Goal: Task Accomplishment & Management: Use online tool/utility

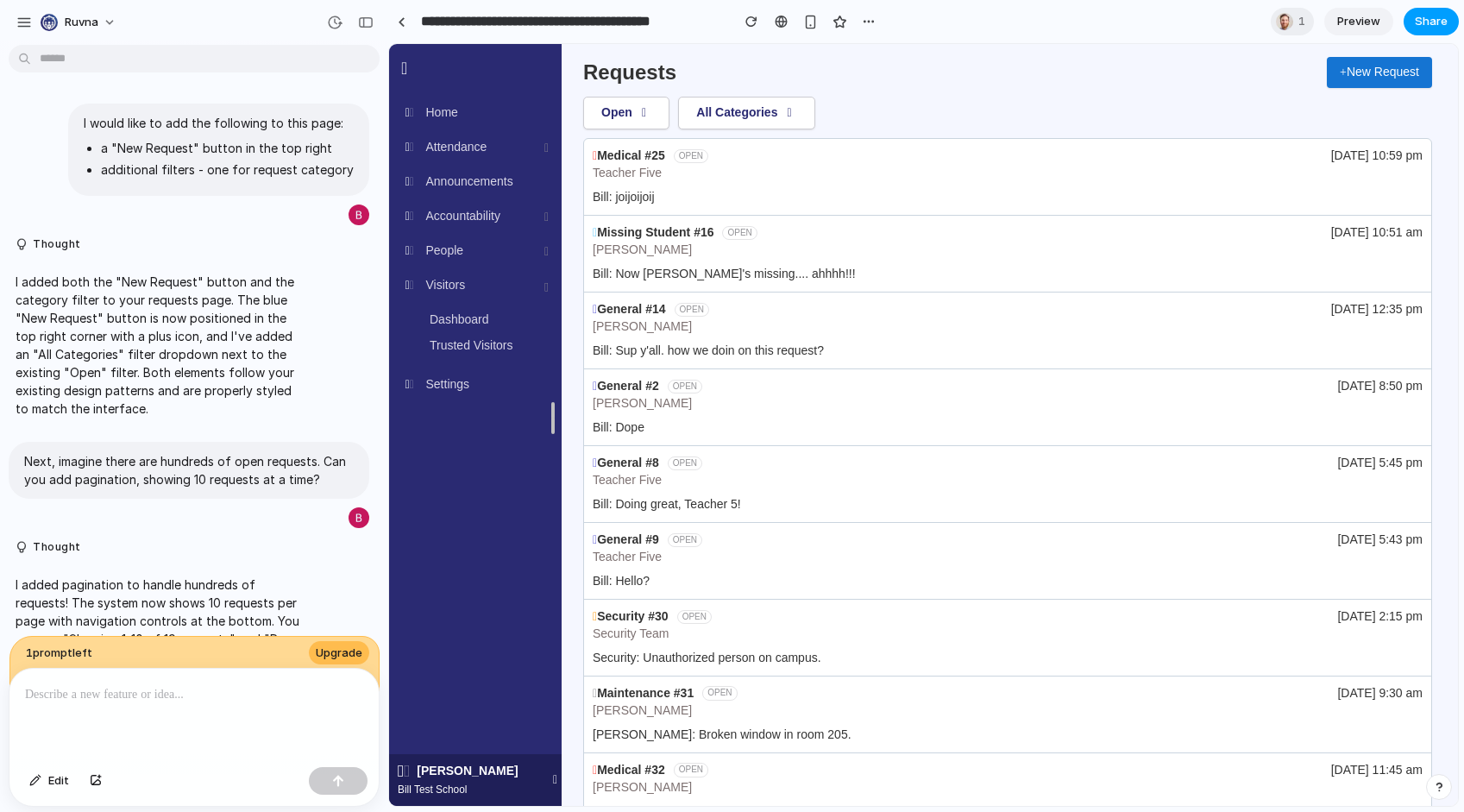
click at [1441, 23] on span "Share" at bounding box center [1431, 22] width 33 height 17
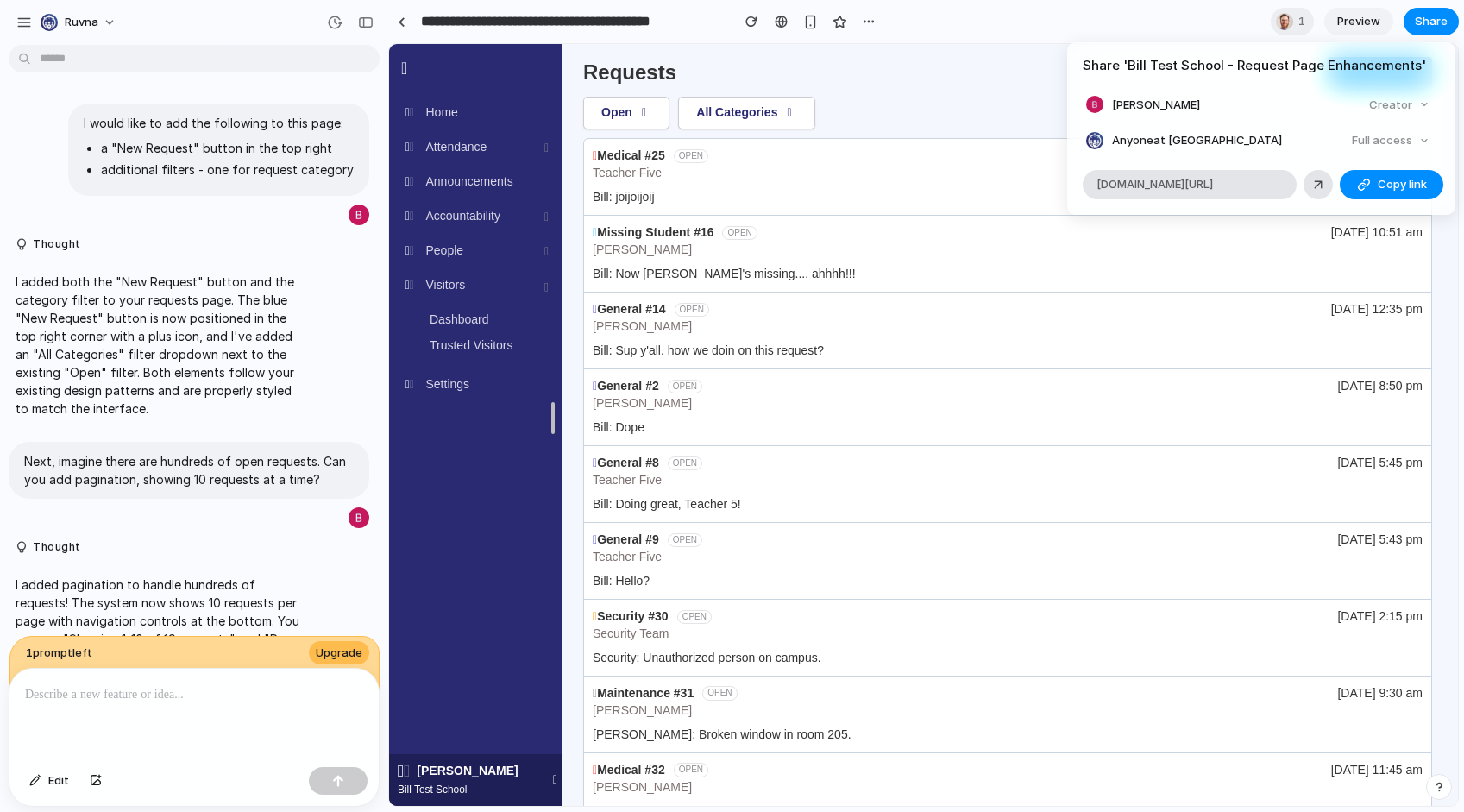
click at [1383, 170] on button "Copy link" at bounding box center [1392, 184] width 104 height 29
click at [1385, 185] on span "Copy link" at bounding box center [1403, 184] width 49 height 17
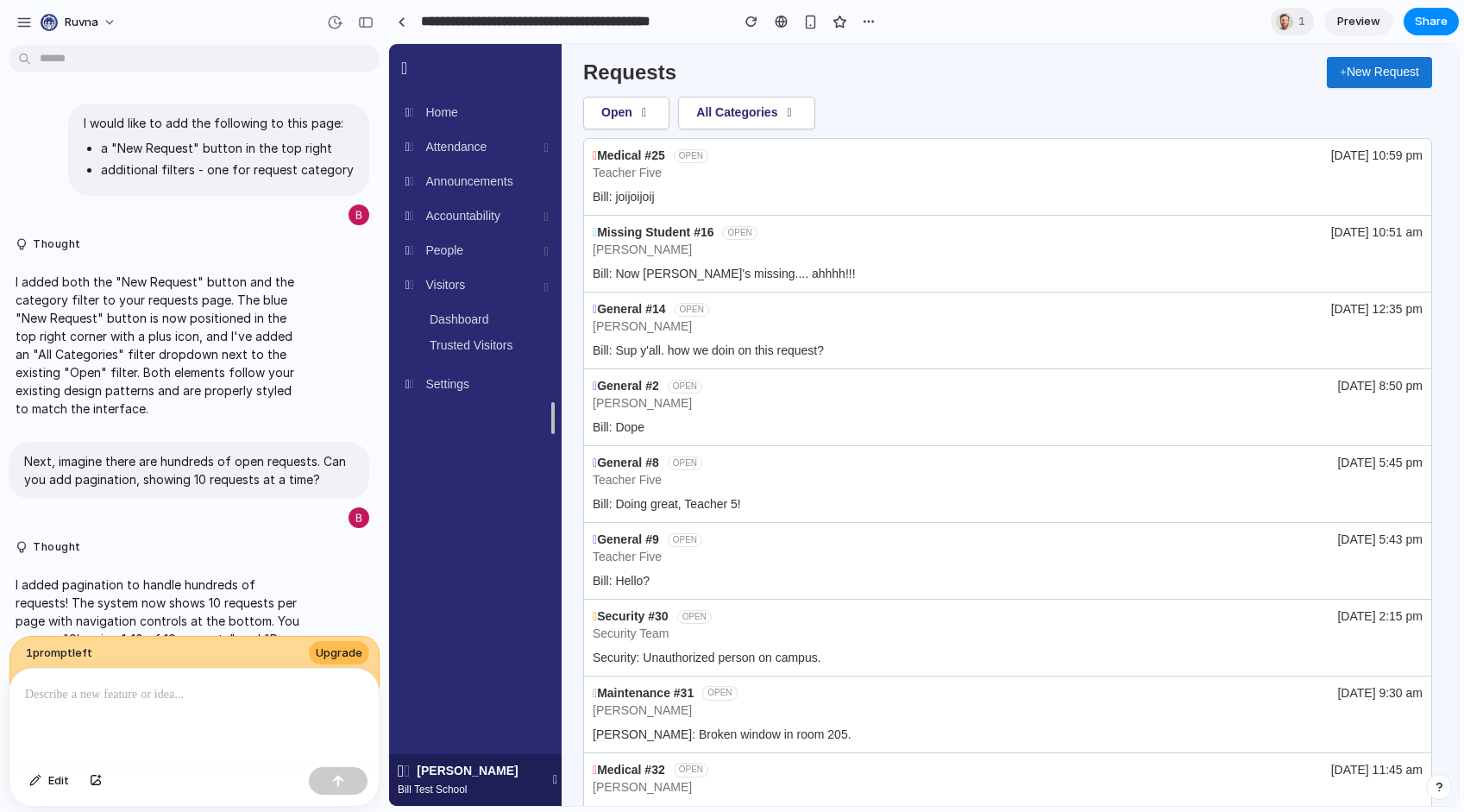
click at [1036, 80] on div "Share ' Bill Test School - Request Page Enhancements ' Bill Farrell Creator Any…" at bounding box center [732, 406] width 1464 height 812
click at [646, 112] on icon at bounding box center [644, 113] width 16 height 12
click at [635, 127] on button "Open" at bounding box center [627, 113] width 87 height 33
click at [639, 113] on button "Open" at bounding box center [627, 113] width 87 height 33
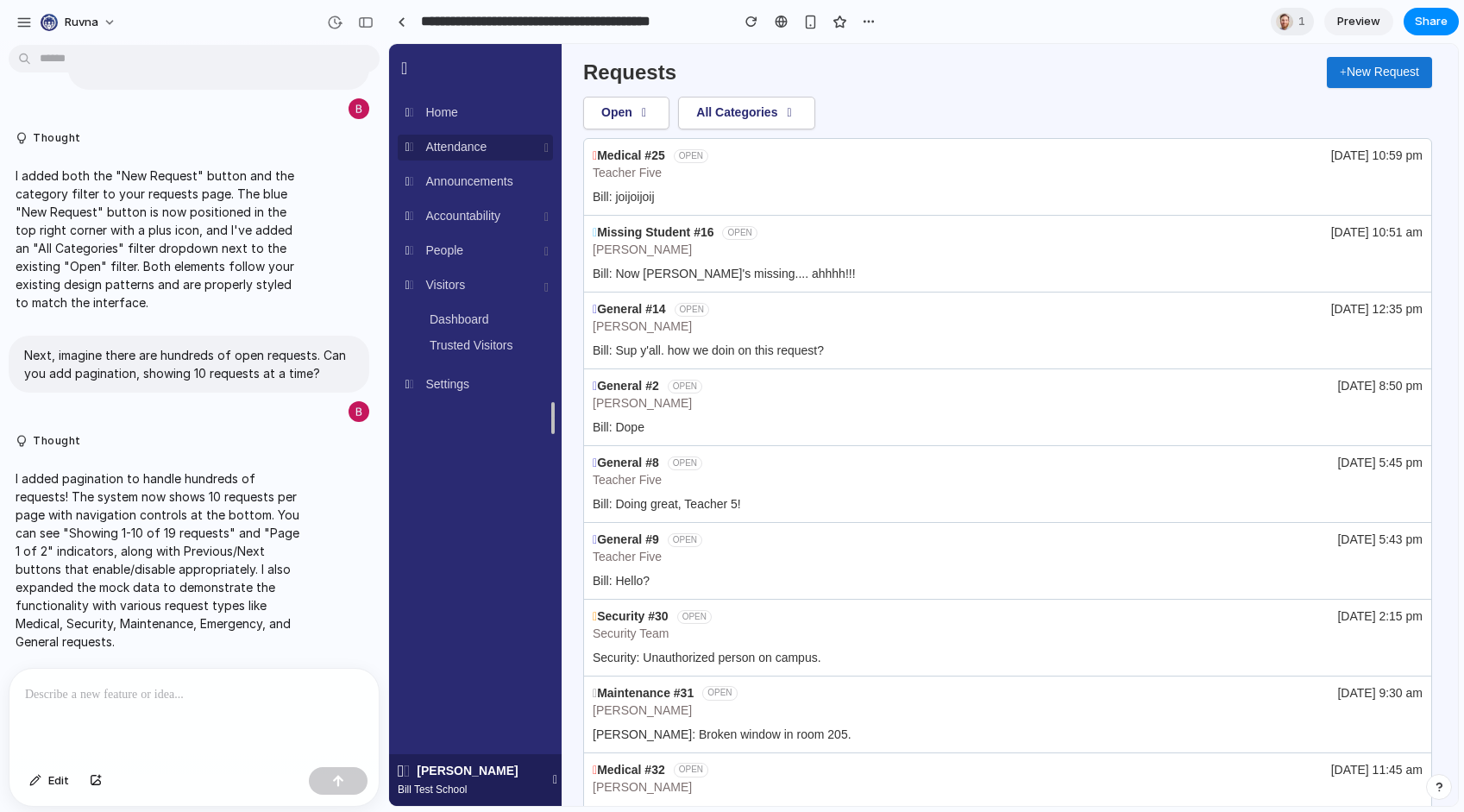
click at [467, 151] on span "Attendance" at bounding box center [456, 146] width 61 height 14
click at [443, 106] on img at bounding box center [479, 85] width 95 height 63
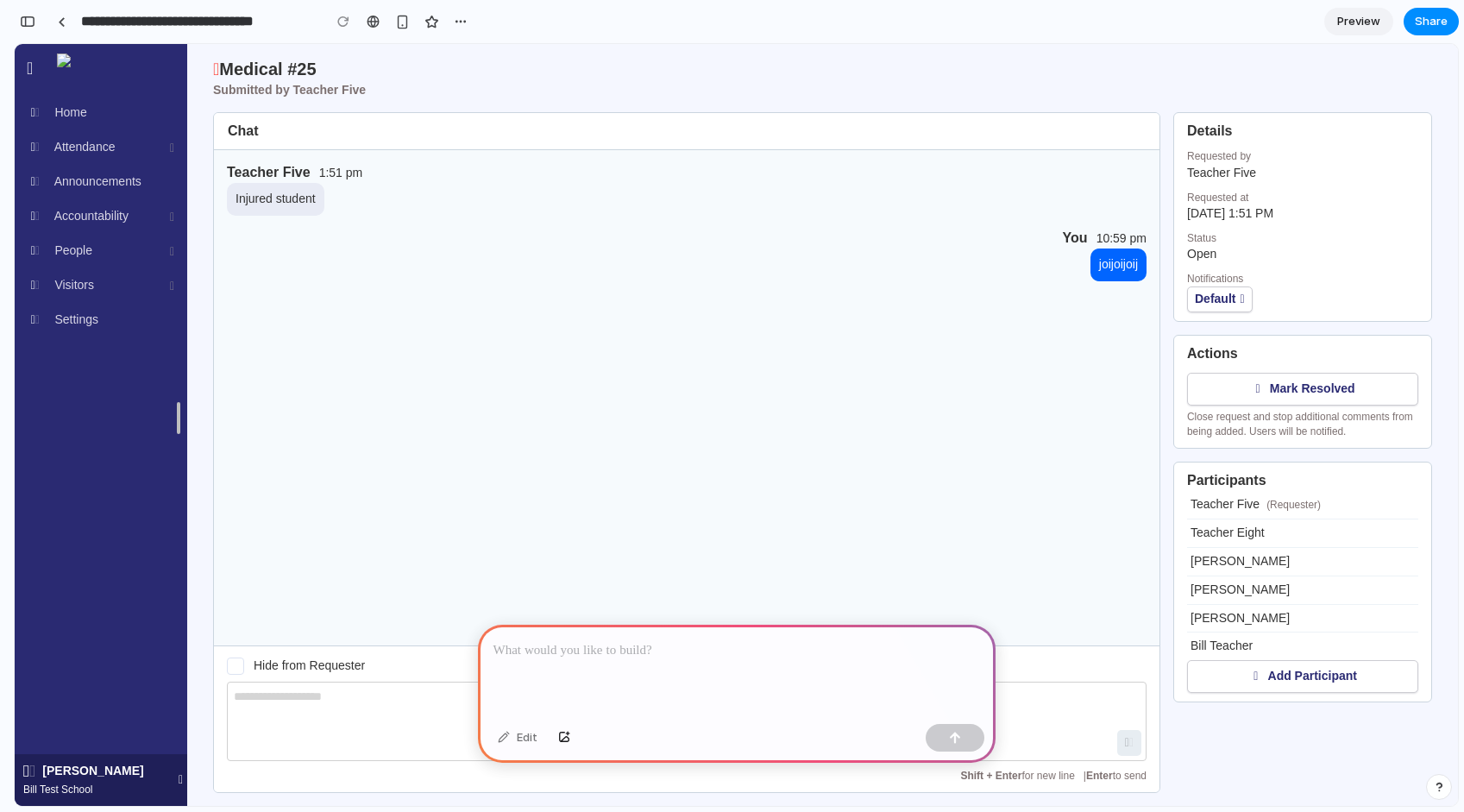
click at [826, 656] on p at bounding box center [737, 650] width 487 height 21
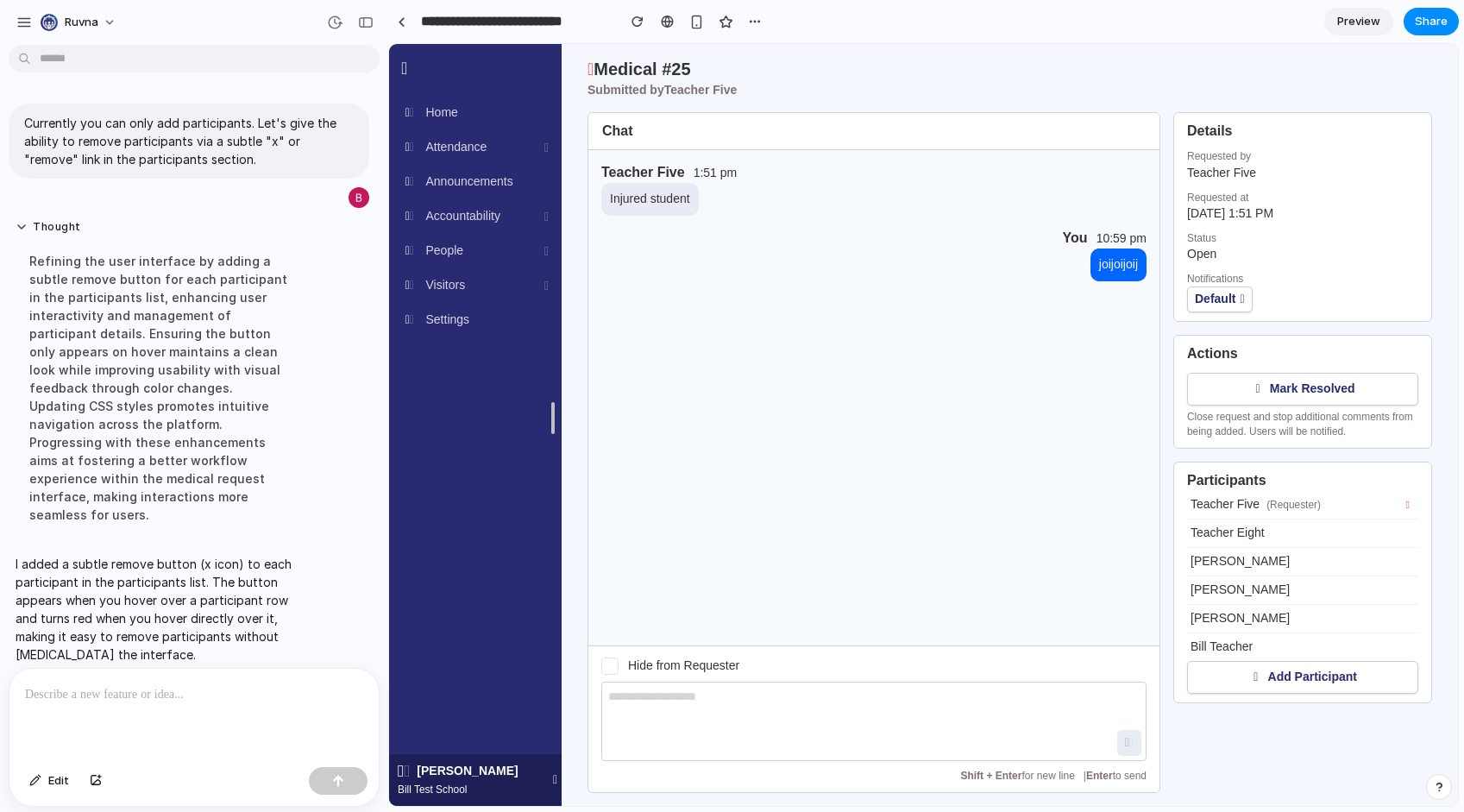
click at [1408, 505] on icon "Remove Teacher Five" at bounding box center [1408, 505] width 3 height 10
click at [1406, 535] on icon "Remove Teacher Eight" at bounding box center [1408, 533] width 3 height 10
click at [1443, 577] on div "Medical #25 Submitted by Teacher Five Open Chat Teacher Five 1:51 pm Injured st…" at bounding box center [1009, 425] width 896 height 762
click at [572, 27] on input "**********" at bounding box center [513, 22] width 193 height 31
click at [421, 18] on input "**********" at bounding box center [513, 22] width 193 height 31
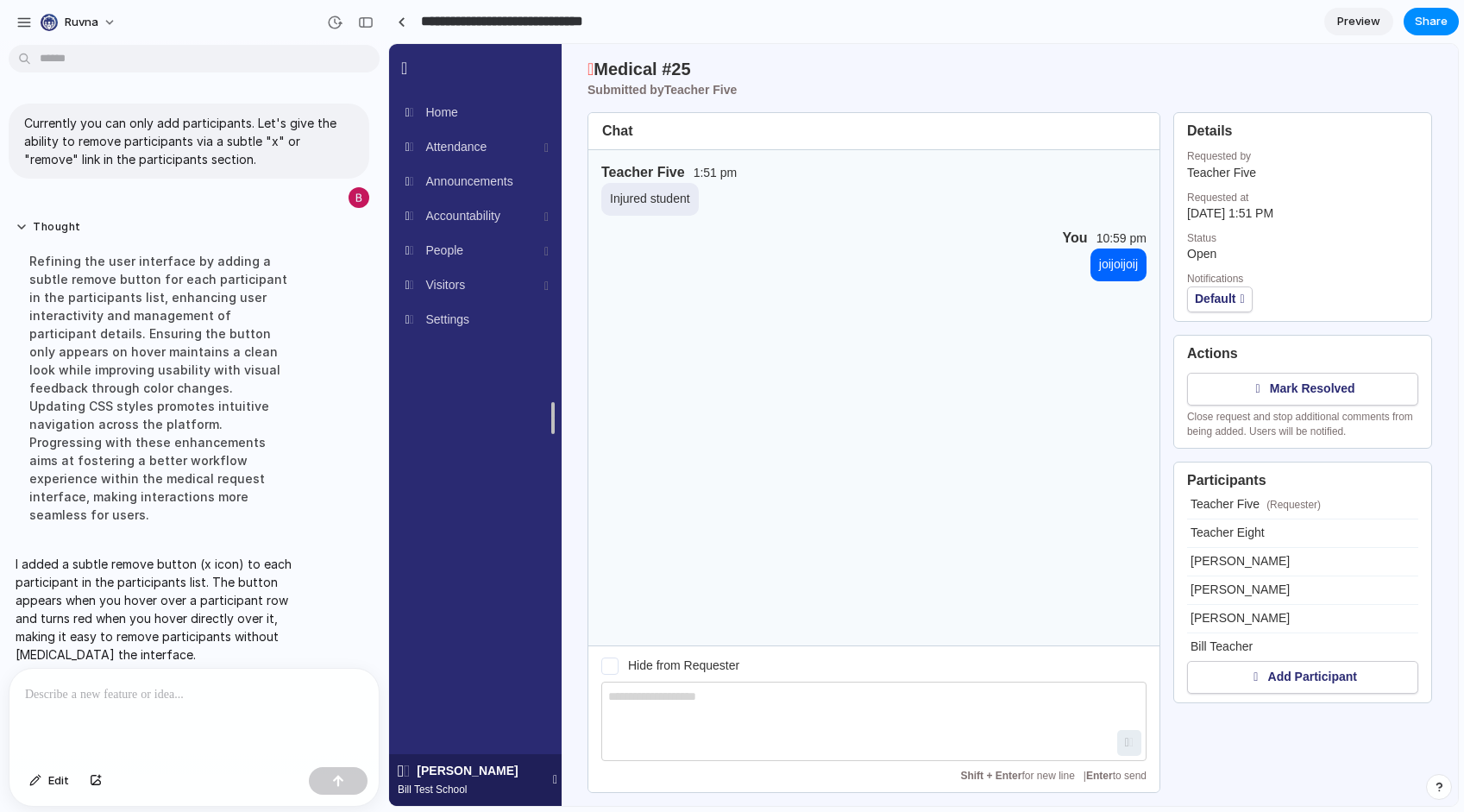
click at [609, 27] on input "**********" at bounding box center [528, 22] width 222 height 31
type input "**********"
click at [405, 23] on link at bounding box center [401, 22] width 26 height 26
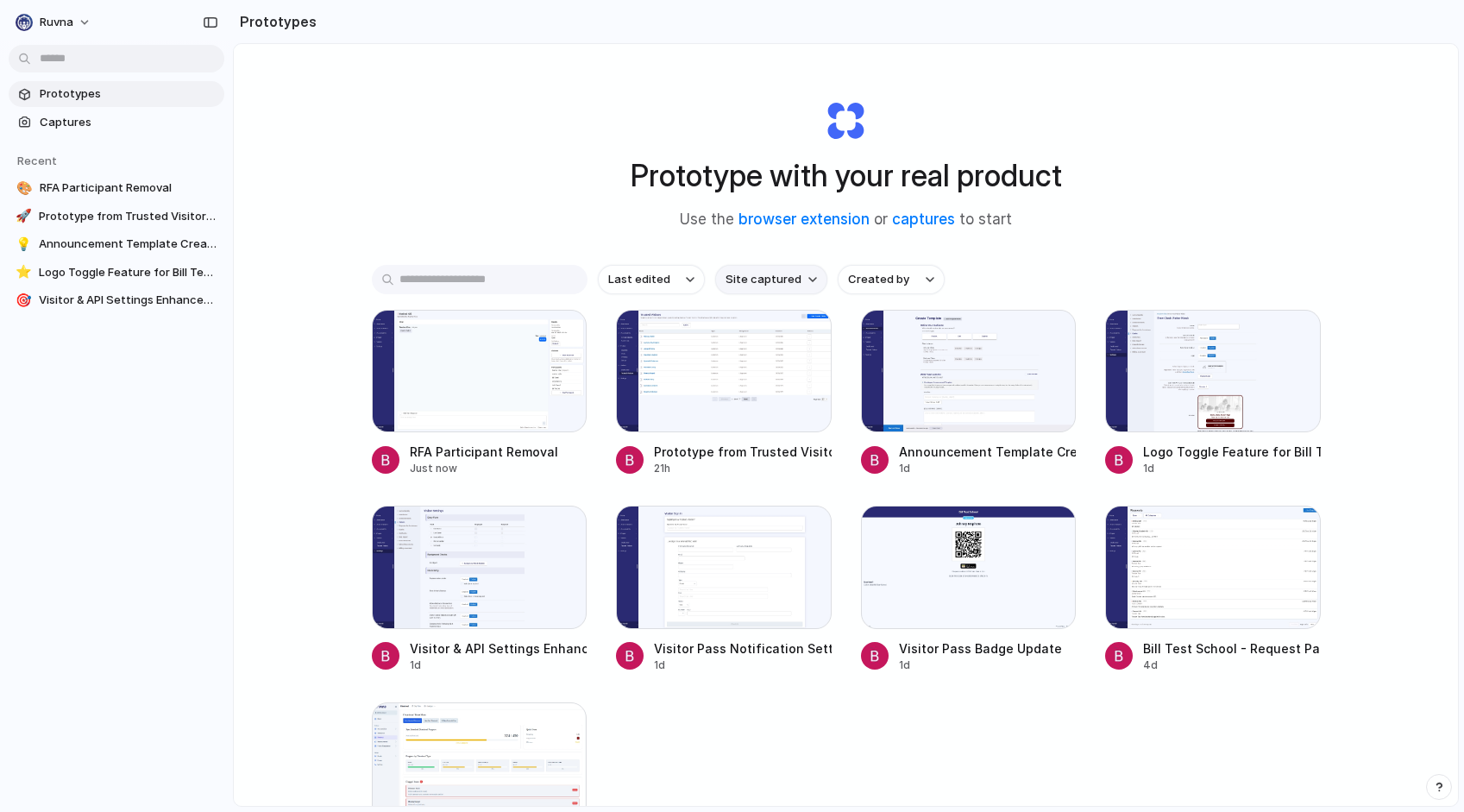
click at [758, 274] on span "Site captured" at bounding box center [764, 280] width 76 height 17
click at [532, 184] on div "All sites ruvnadev.com ruvna.com" at bounding box center [732, 406] width 1464 height 812
click at [894, 286] on span "Created by" at bounding box center [879, 280] width 61 height 17
click at [1038, 261] on div "All users Bill Farrell" at bounding box center [732, 406] width 1464 height 812
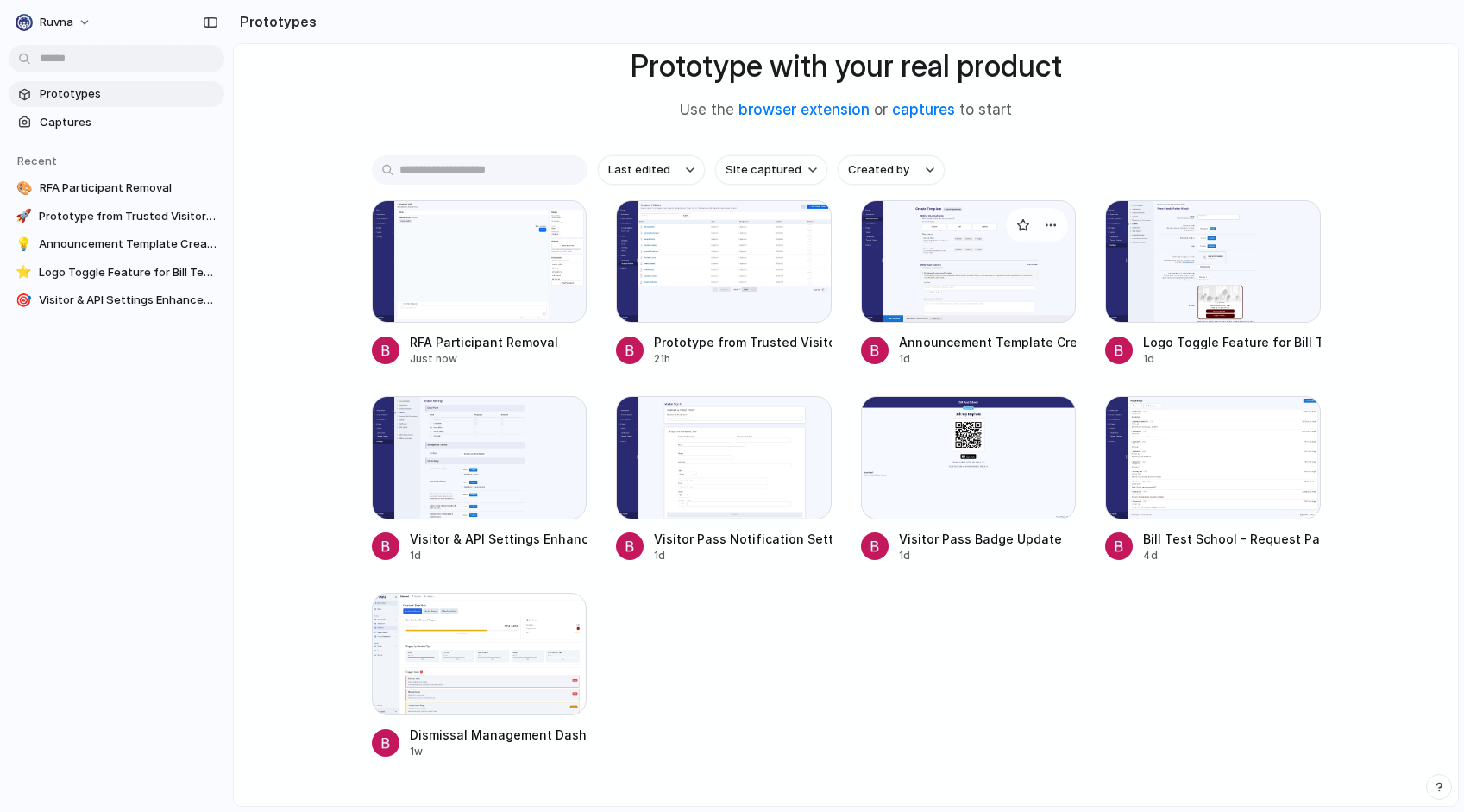
scroll to position [171, 0]
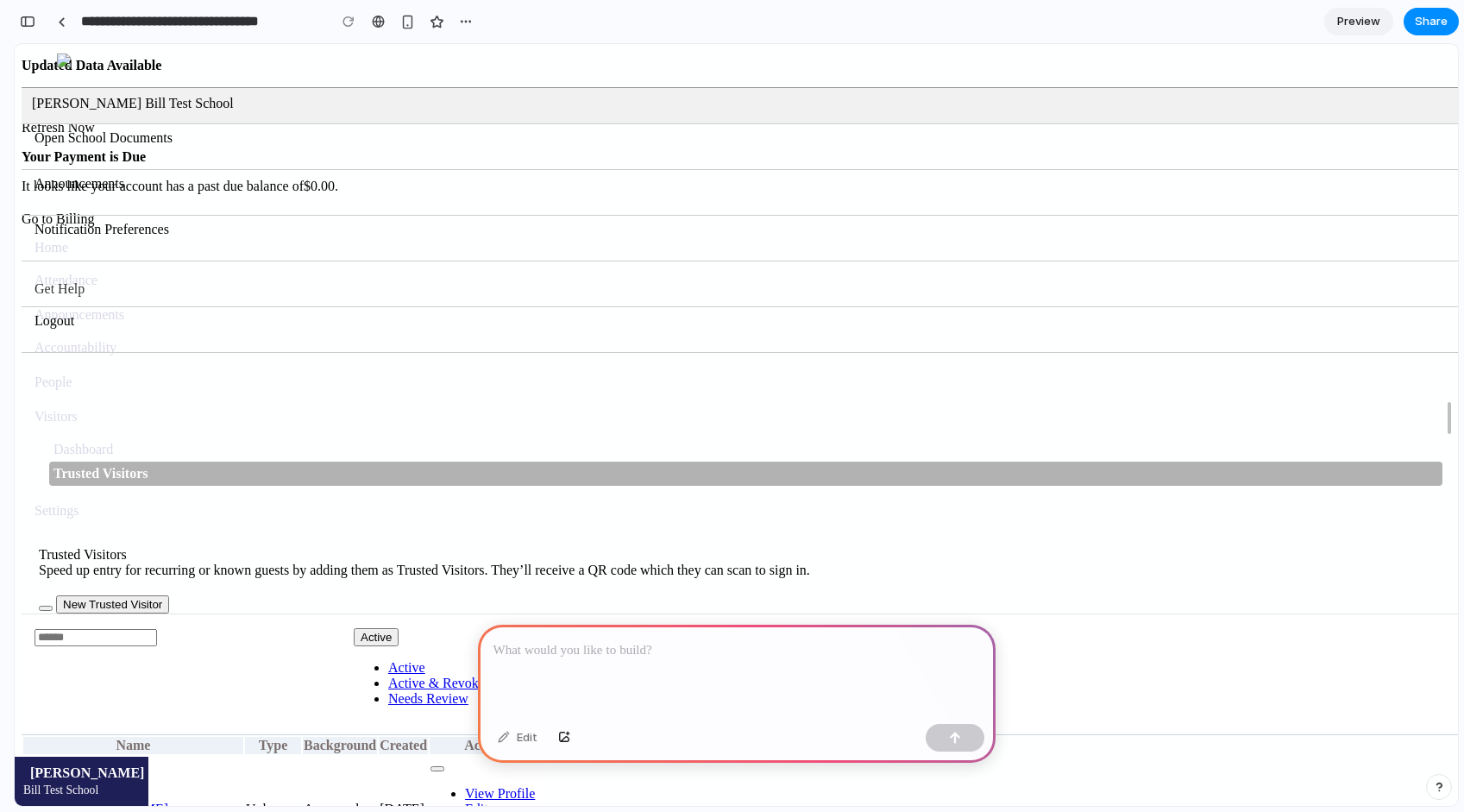
click at [726, 649] on p at bounding box center [737, 650] width 487 height 21
click at [669, 665] on div at bounding box center [737, 671] width 518 height 93
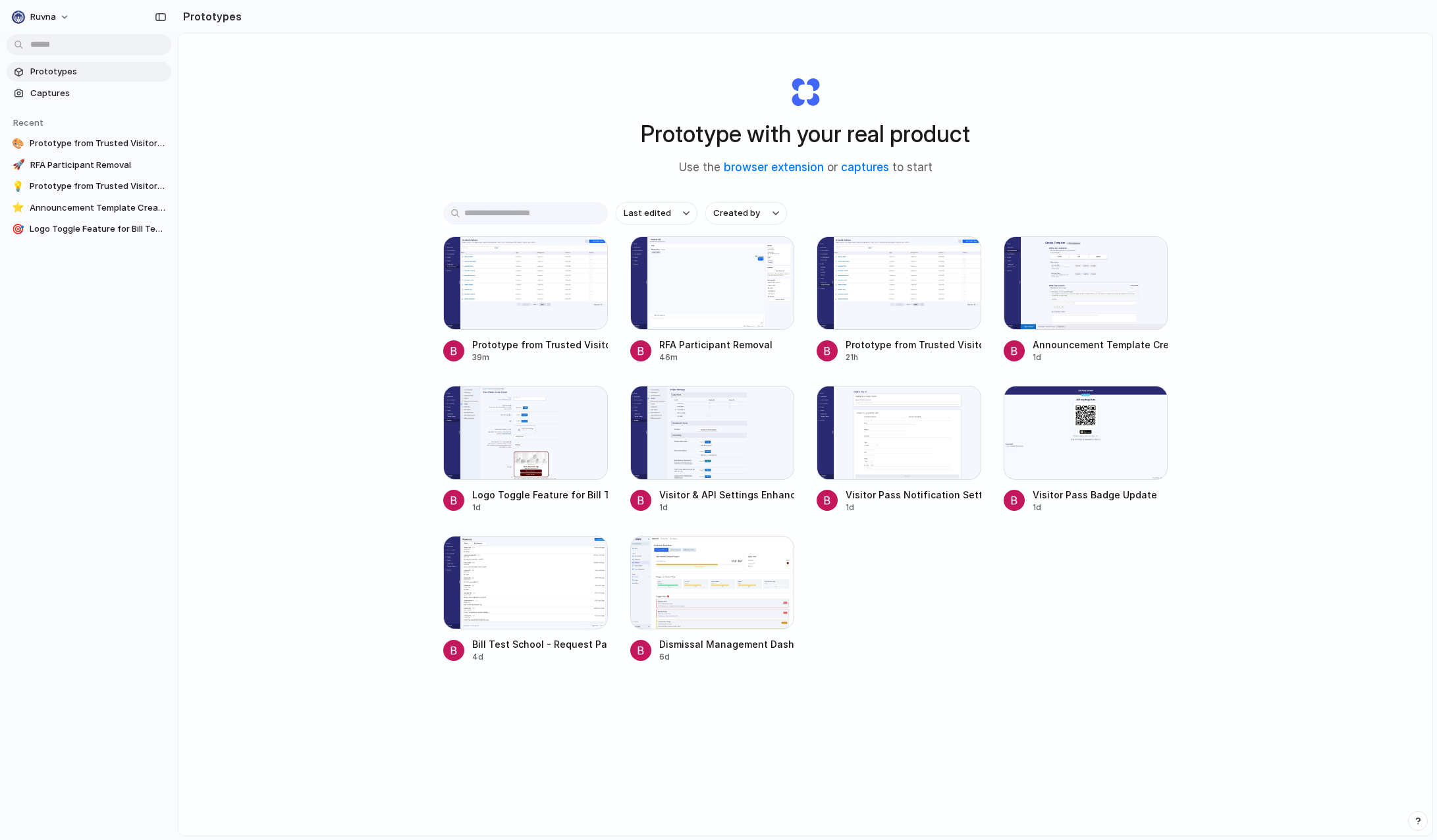
drag, startPoint x: 442, startPoint y: 46, endPoint x: 252, endPoint y: 4, distance: 194.6
click at [429, 44] on div "Prototype with your real product Use the browser extension or captures to start…" at bounding box center [805, 469] width 1254 height 871
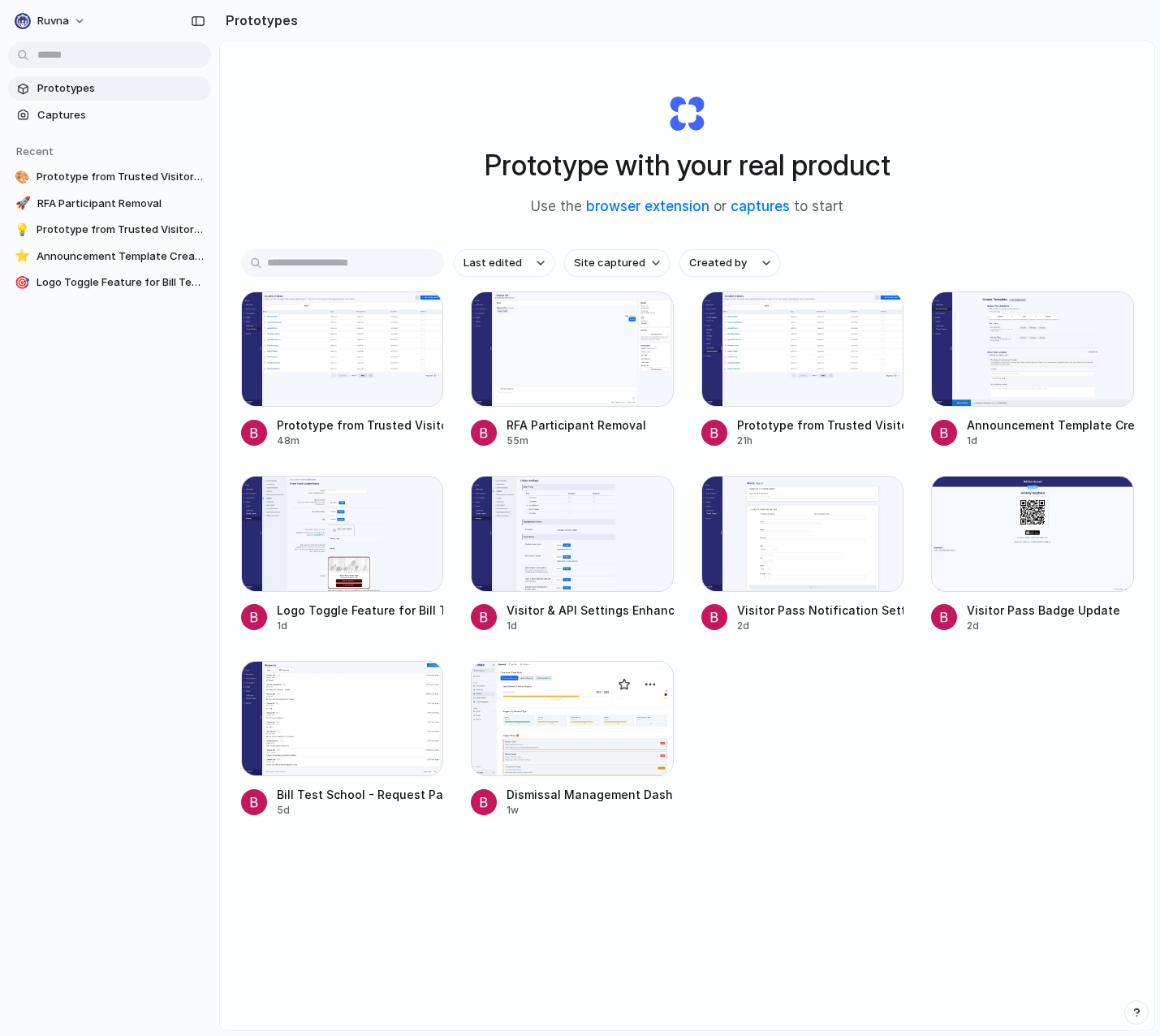
click at [565, 718] on div at bounding box center [572, 718] width 203 height 116
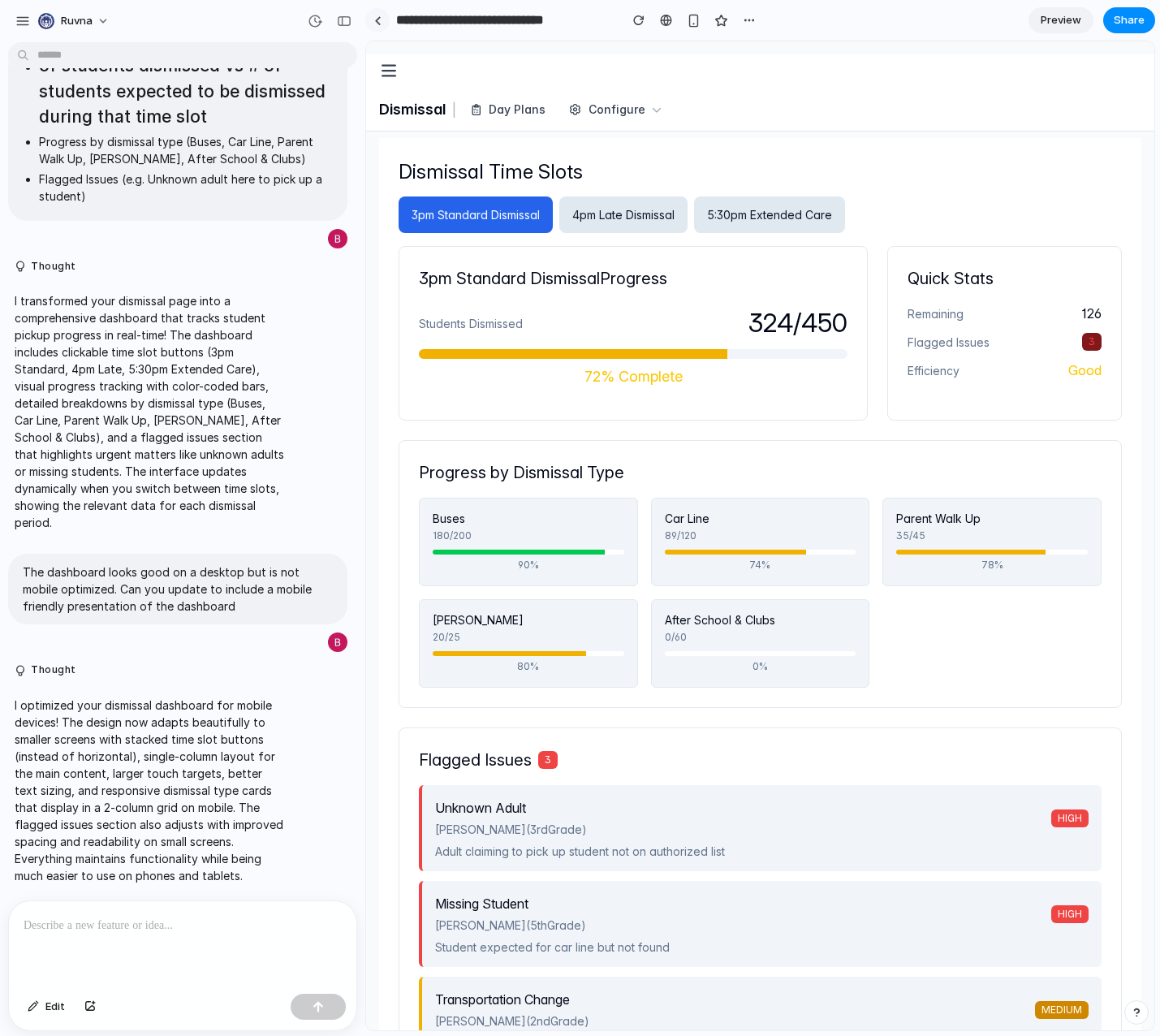
click at [382, 24] on link at bounding box center [377, 20] width 24 height 24
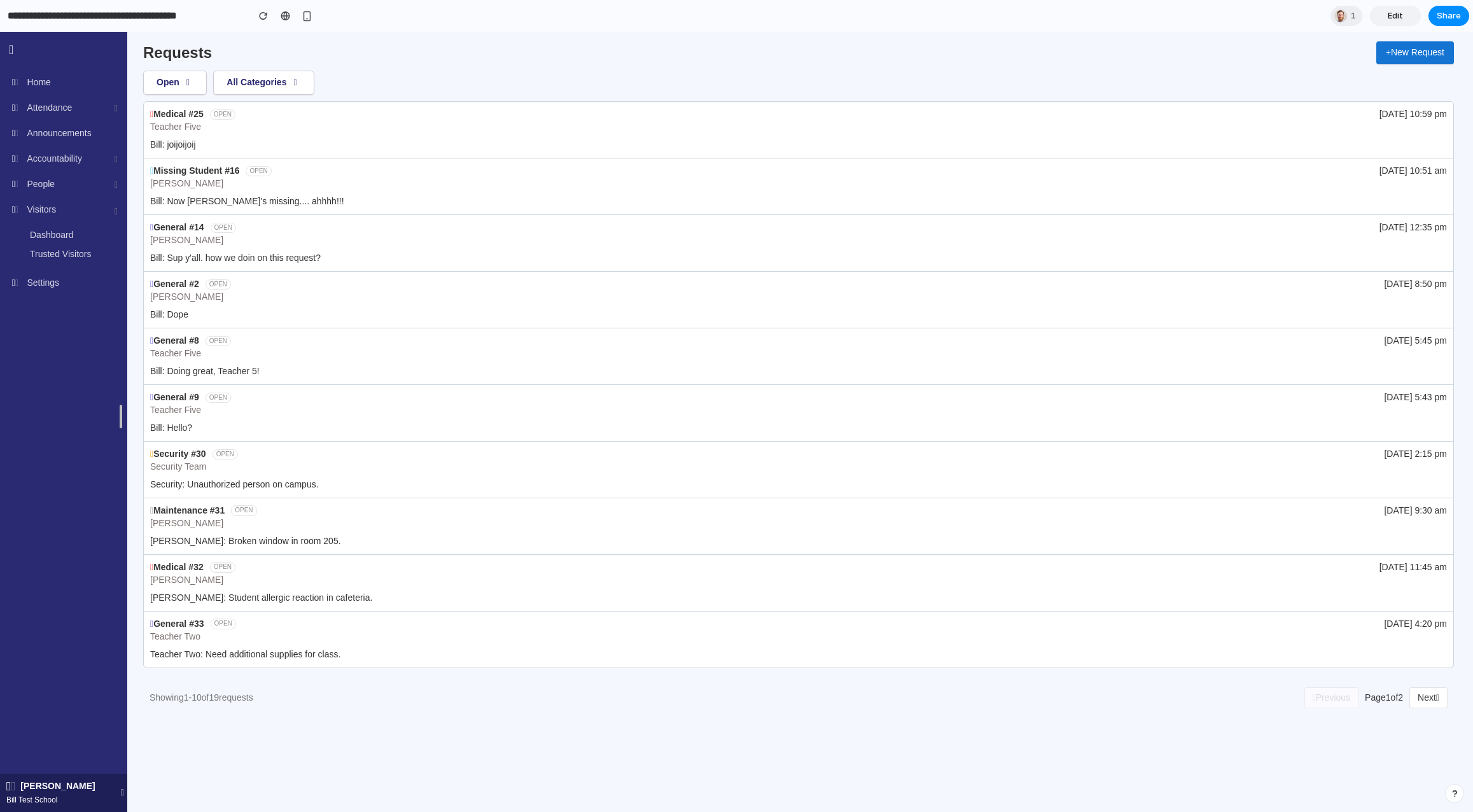
click at [1422, 685] on div "Requests New Request Open All Categories Medical #25 OPEN Teacher Five [DATE] 1…" at bounding box center [798, 375] width 1311 height 686
click at [300, 89] on button "All Categories" at bounding box center [264, 83] width 101 height 24
click at [1424, 702] on button "Next" at bounding box center [1428, 698] width 38 height 22
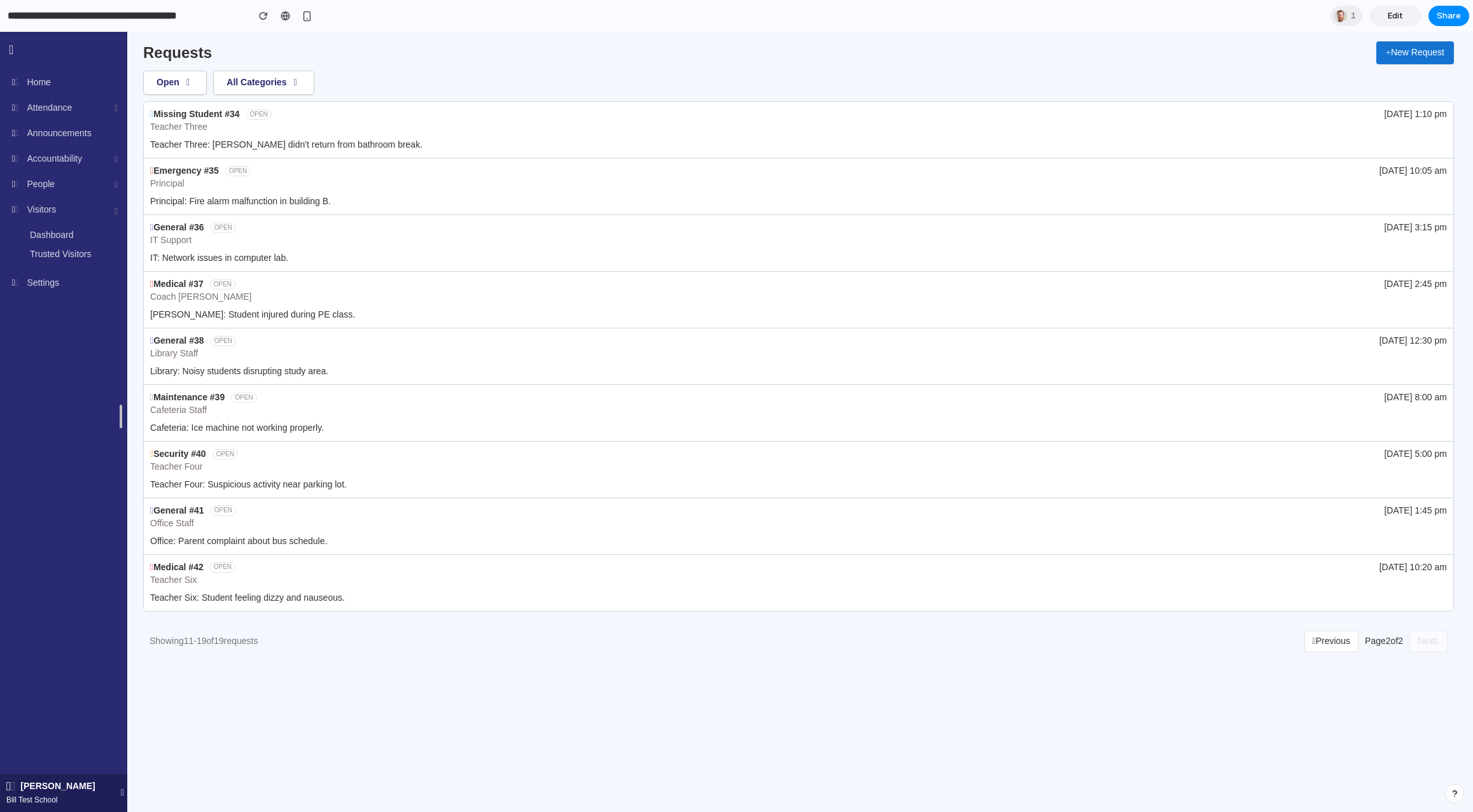
click at [1326, 649] on button "Previous" at bounding box center [1332, 642] width 55 height 22
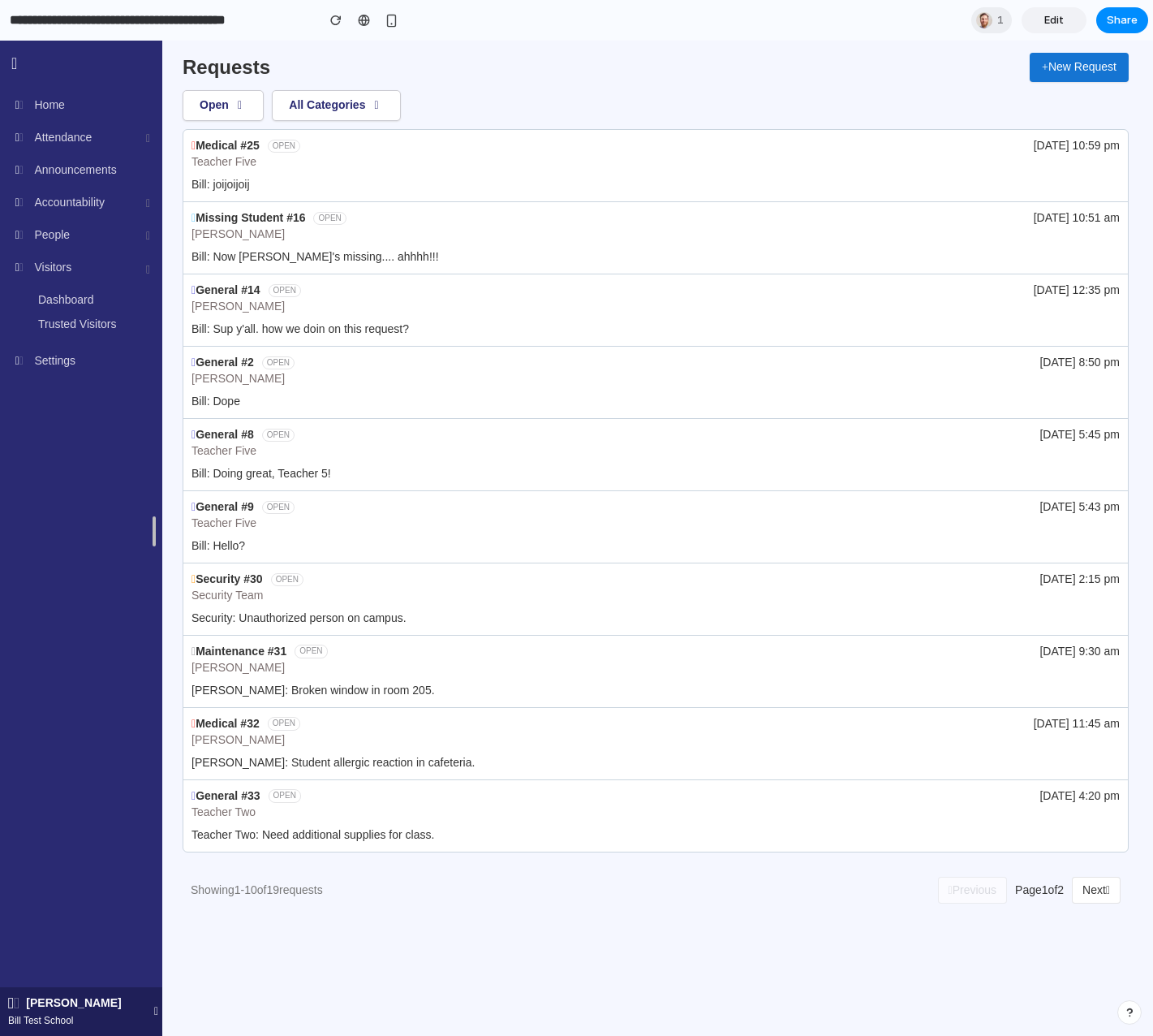
click at [45, 106] on img at bounding box center [85, 79] width 90 height 59
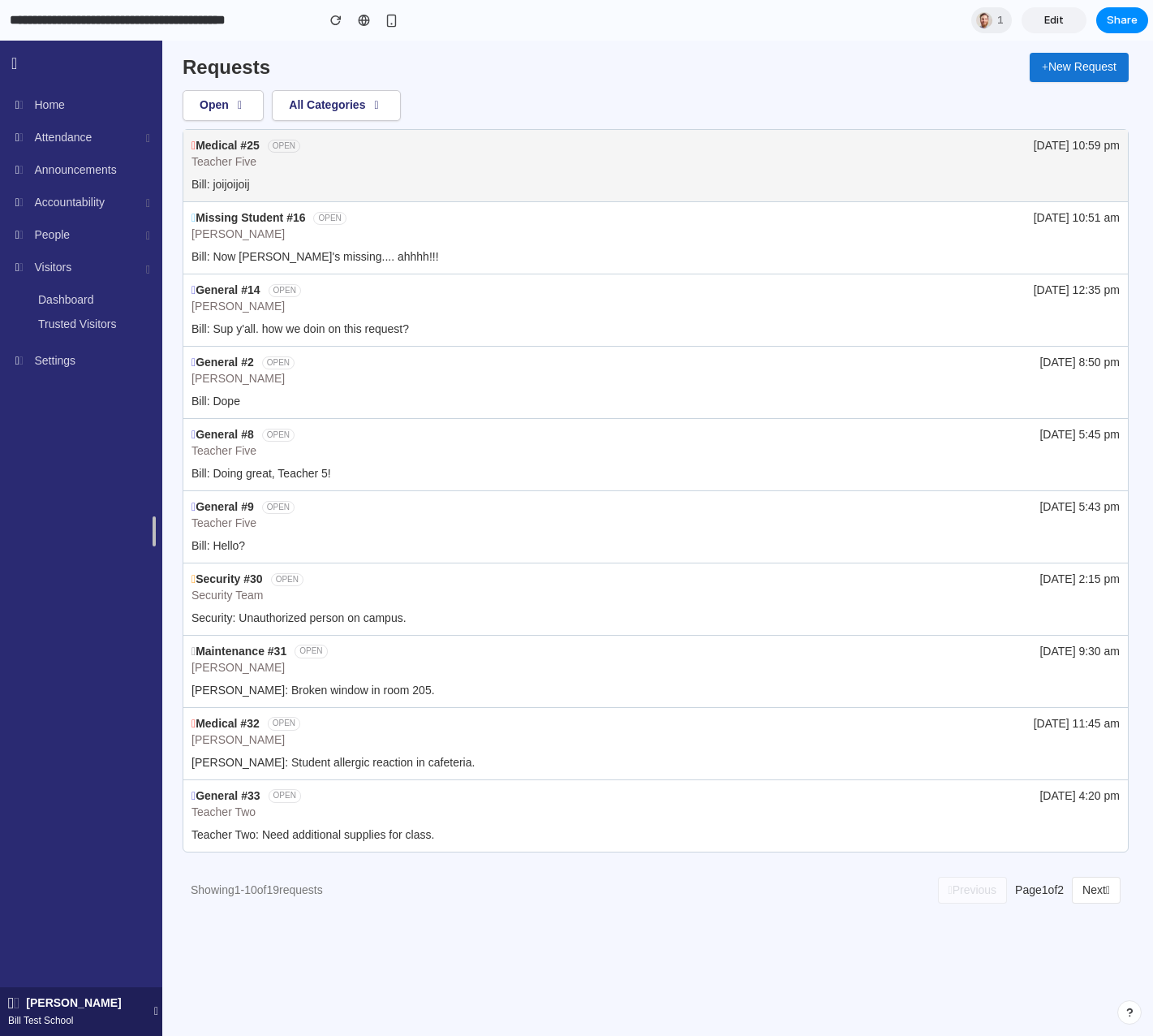
click at [466, 172] on link "Medical #25 OPEN Teacher Five 9/5/25 at 10:59 pm Bill: joijoijoij" at bounding box center [655, 165] width 945 height 72
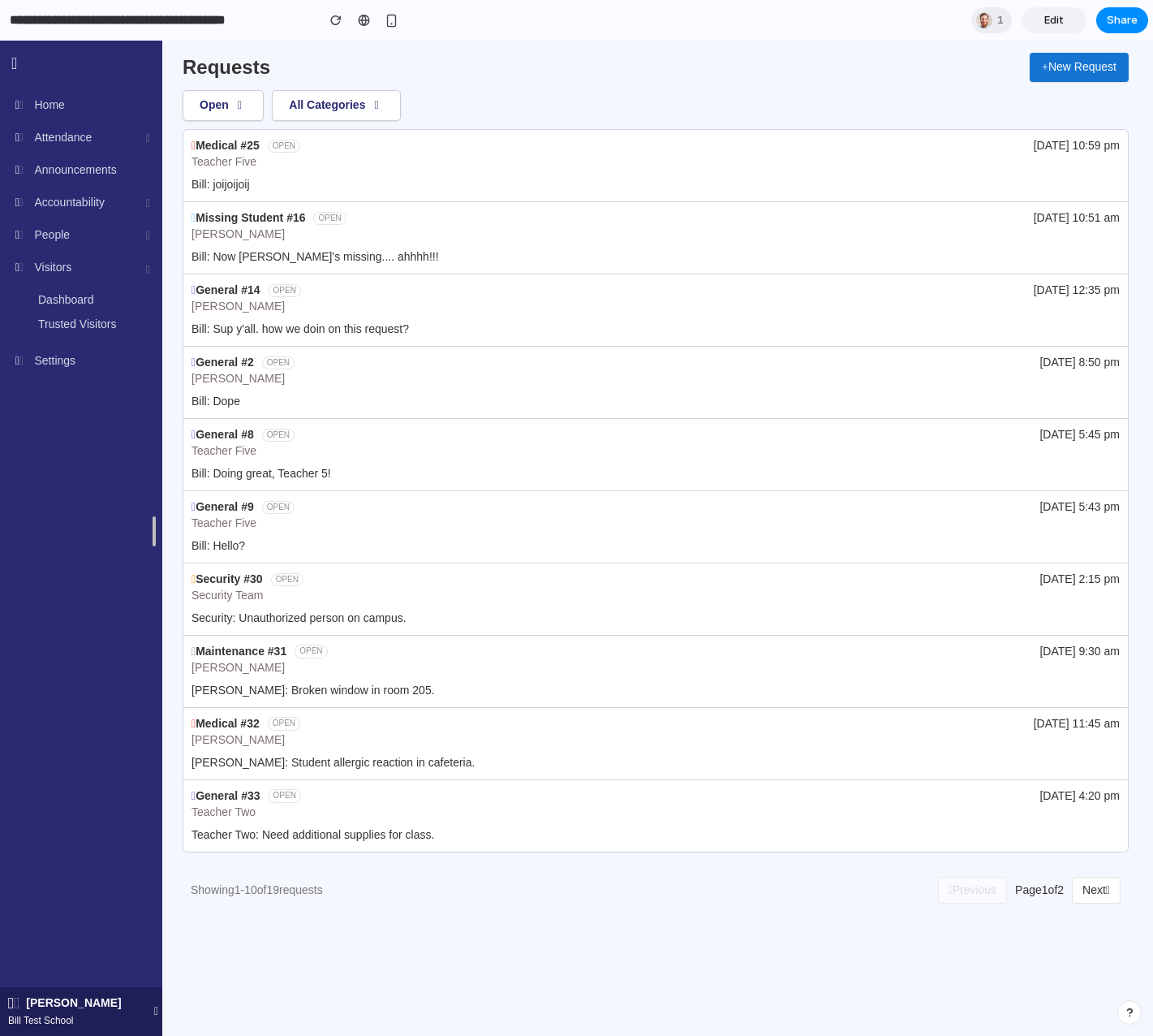
click at [97, 27] on input "**********" at bounding box center [159, 20] width 305 height 29
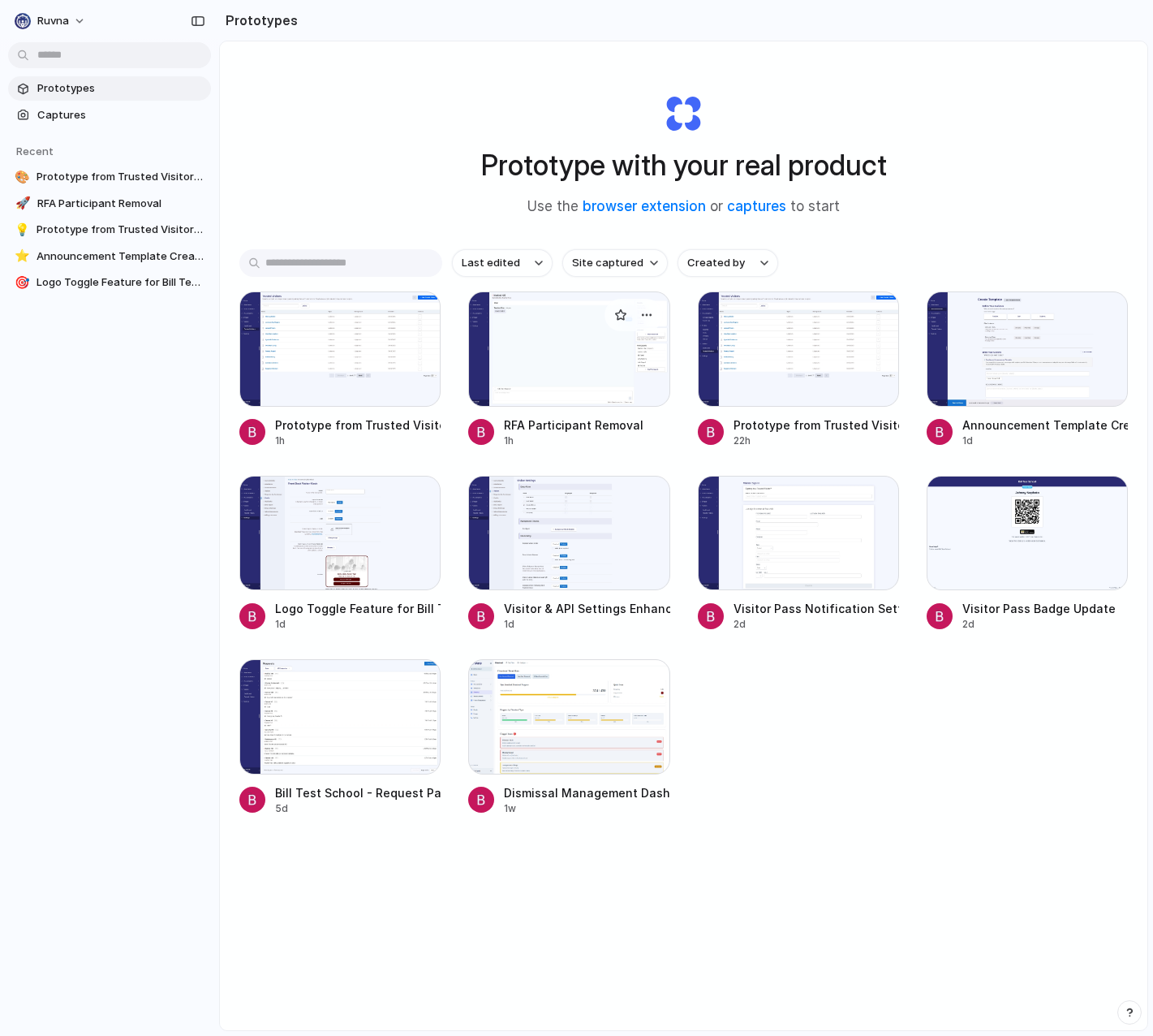
click at [540, 338] on div at bounding box center [568, 349] width 201 height 116
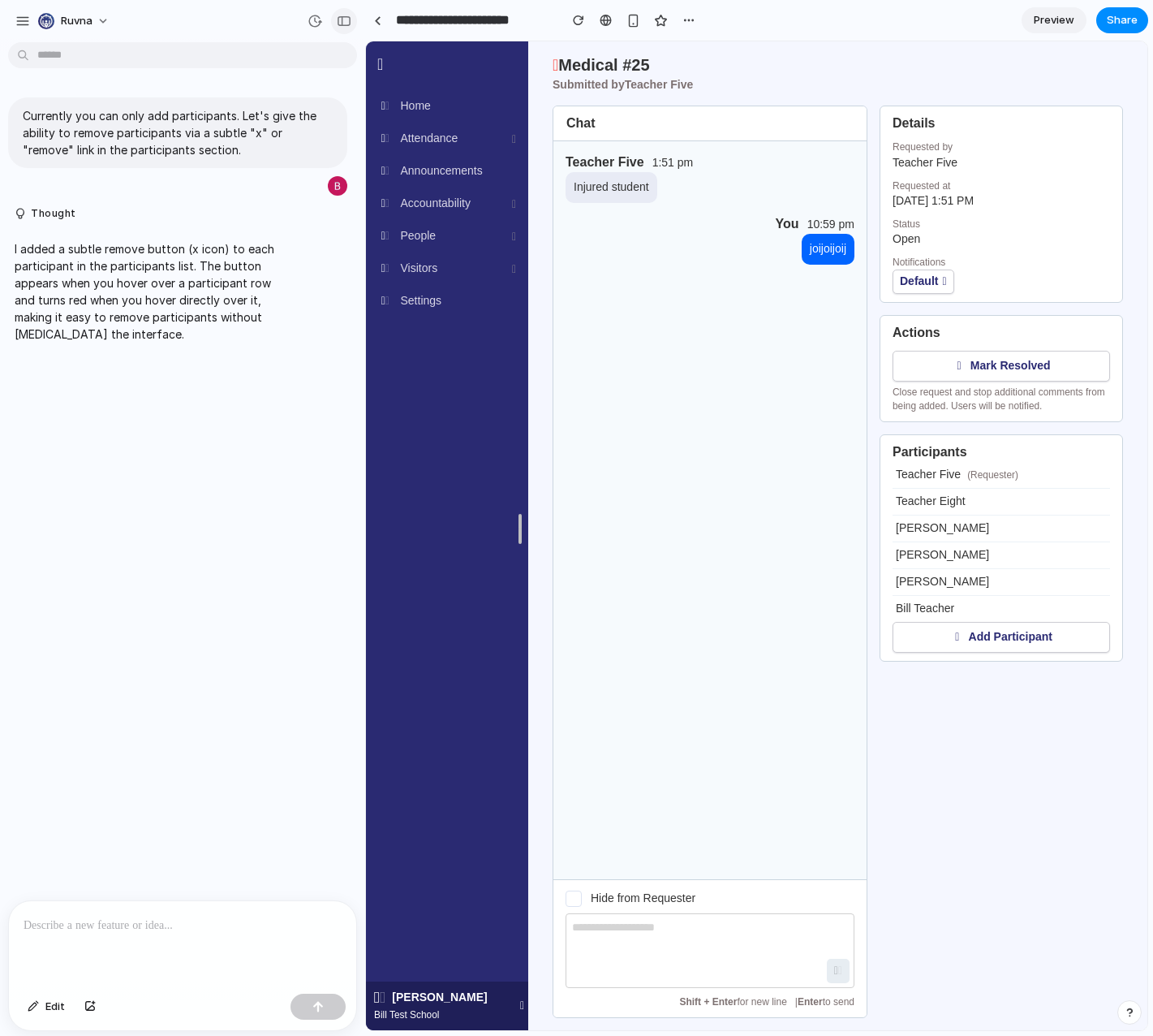
click at [335, 22] on button "button" at bounding box center [344, 21] width 26 height 26
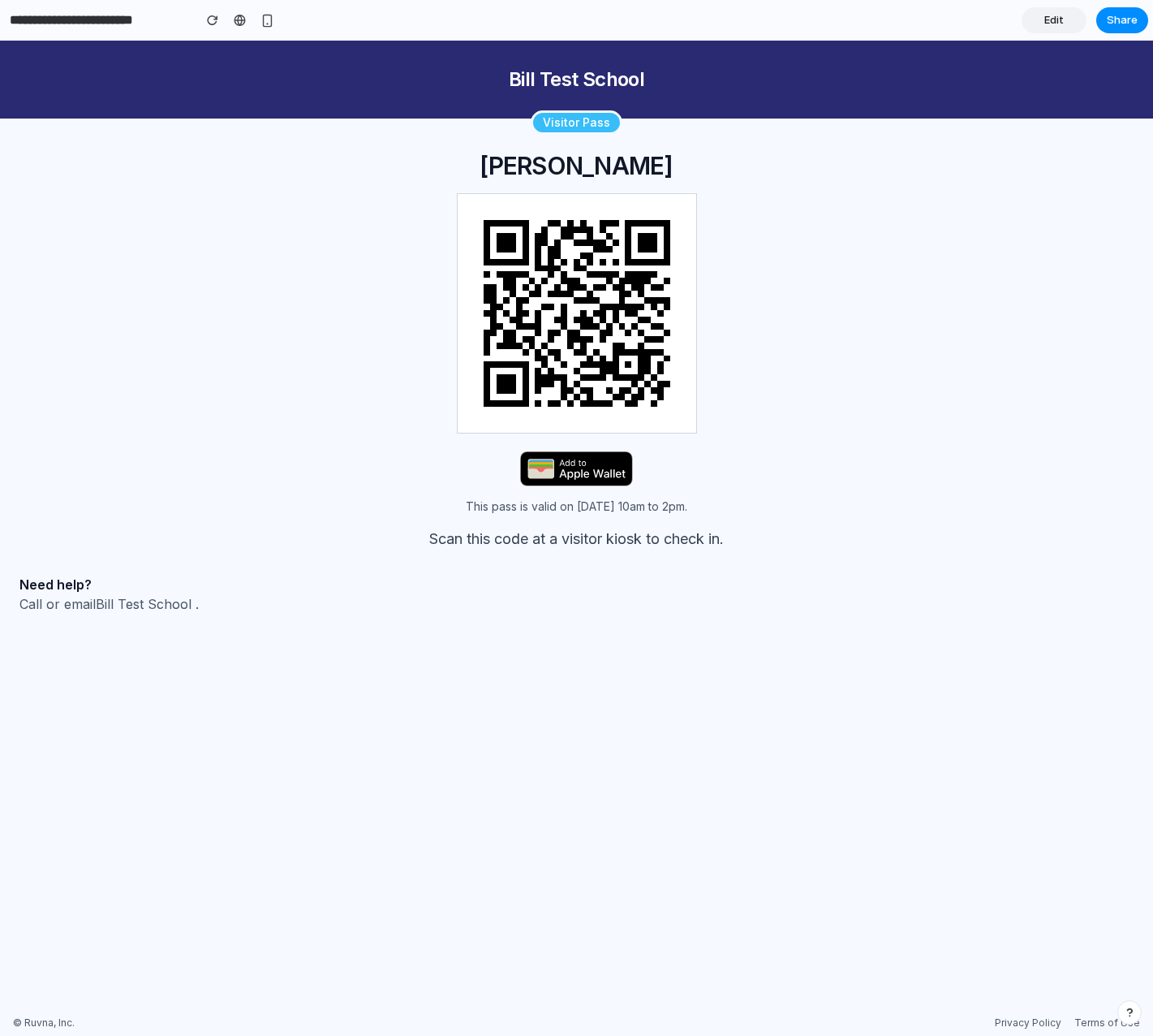
drag, startPoint x: 549, startPoint y: 121, endPoint x: 620, endPoint y: 133, distance: 72.0
click at [620, 125] on div "Visitor Pass" at bounding box center [576, 123] width 1153 height 24
click at [481, 509] on p "This pass is valid on 10/3/25 from 10am to 2pm." at bounding box center [576, 507] width 1114 height 16
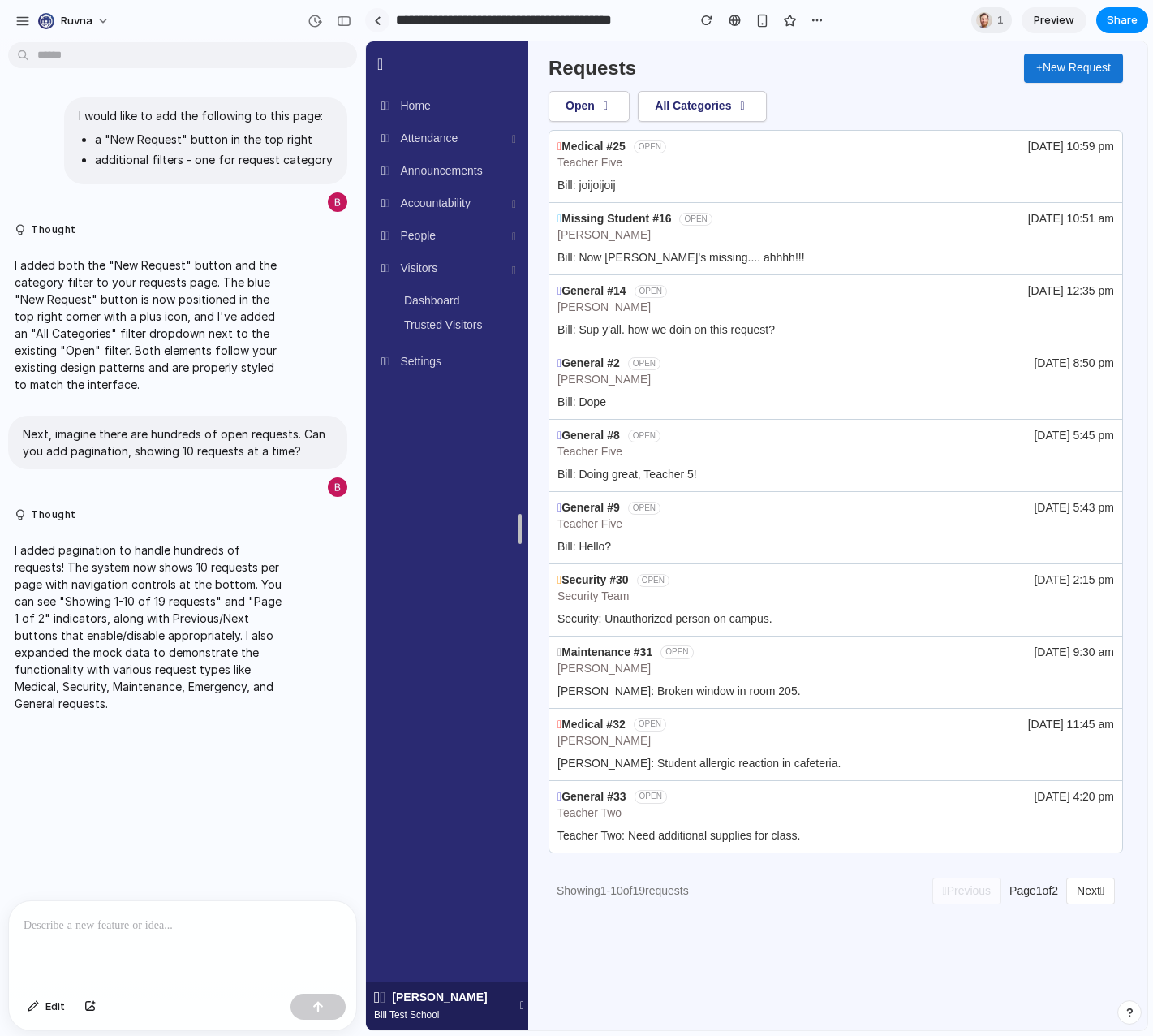
click at [383, 26] on div at bounding box center [377, 20] width 24 height 24
click at [381, 21] on link at bounding box center [377, 20] width 24 height 24
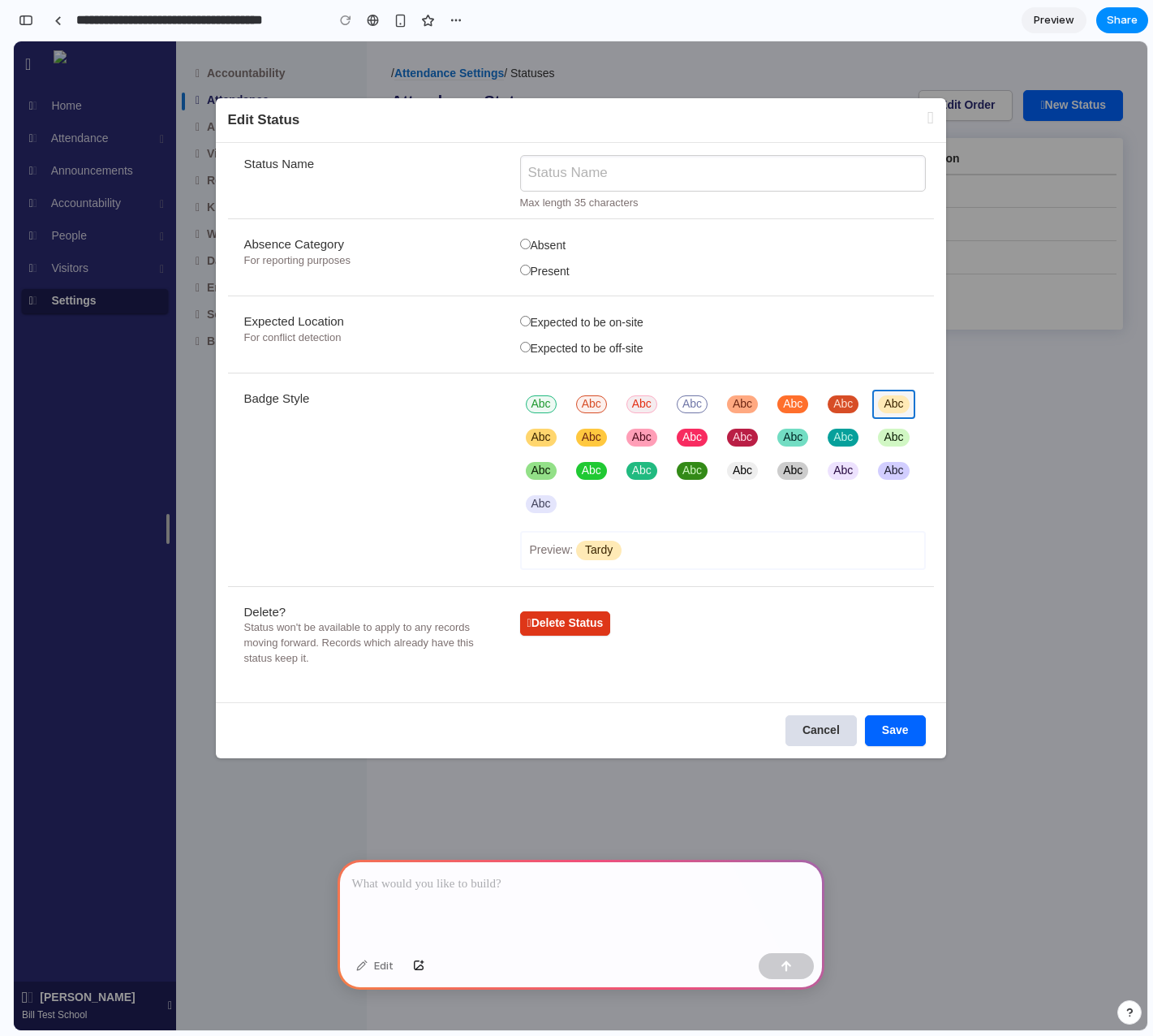
click at [628, 937] on div at bounding box center [581, 902] width 487 height 87
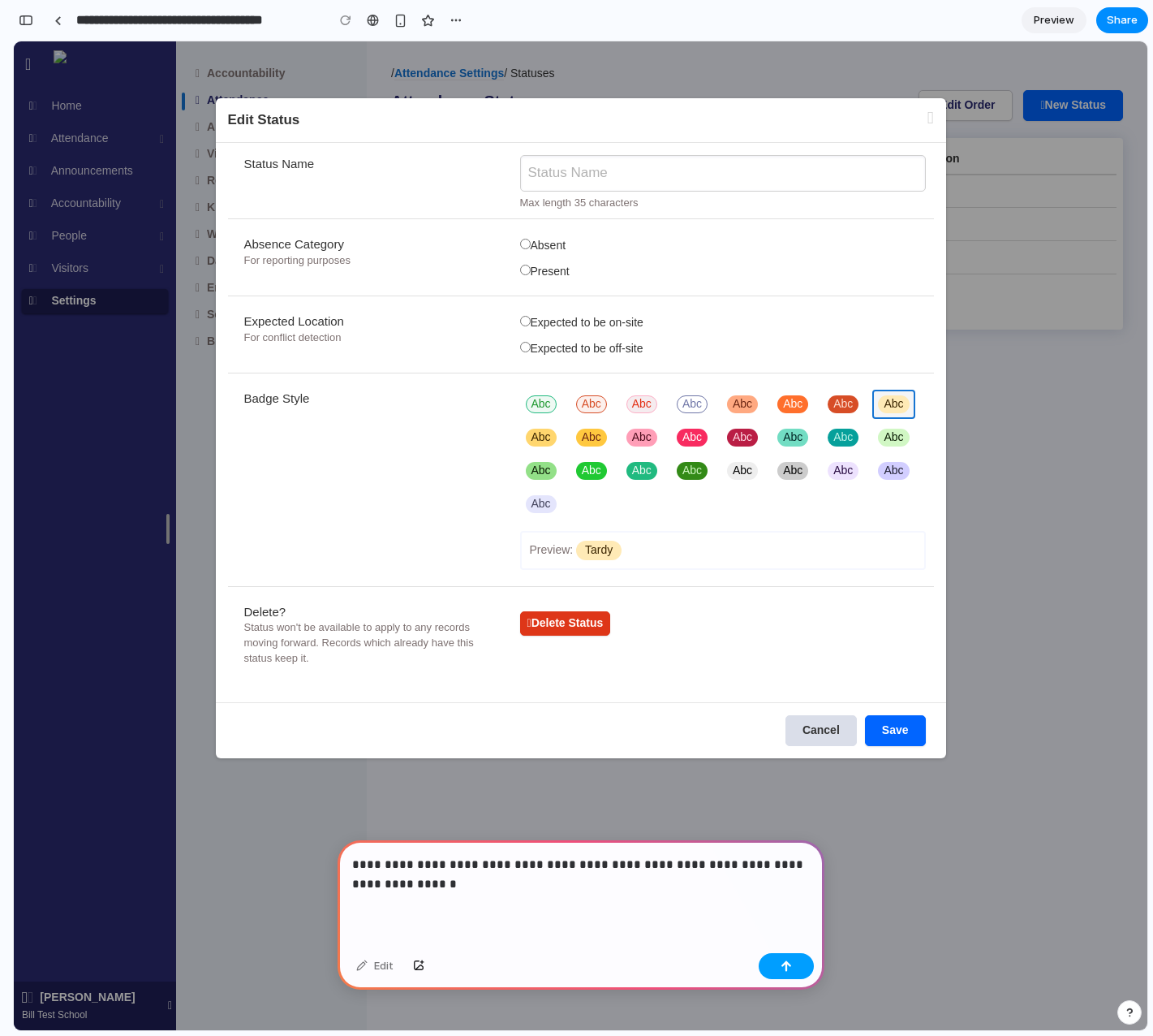
click at [778, 963] on button "button" at bounding box center [787, 966] width 55 height 26
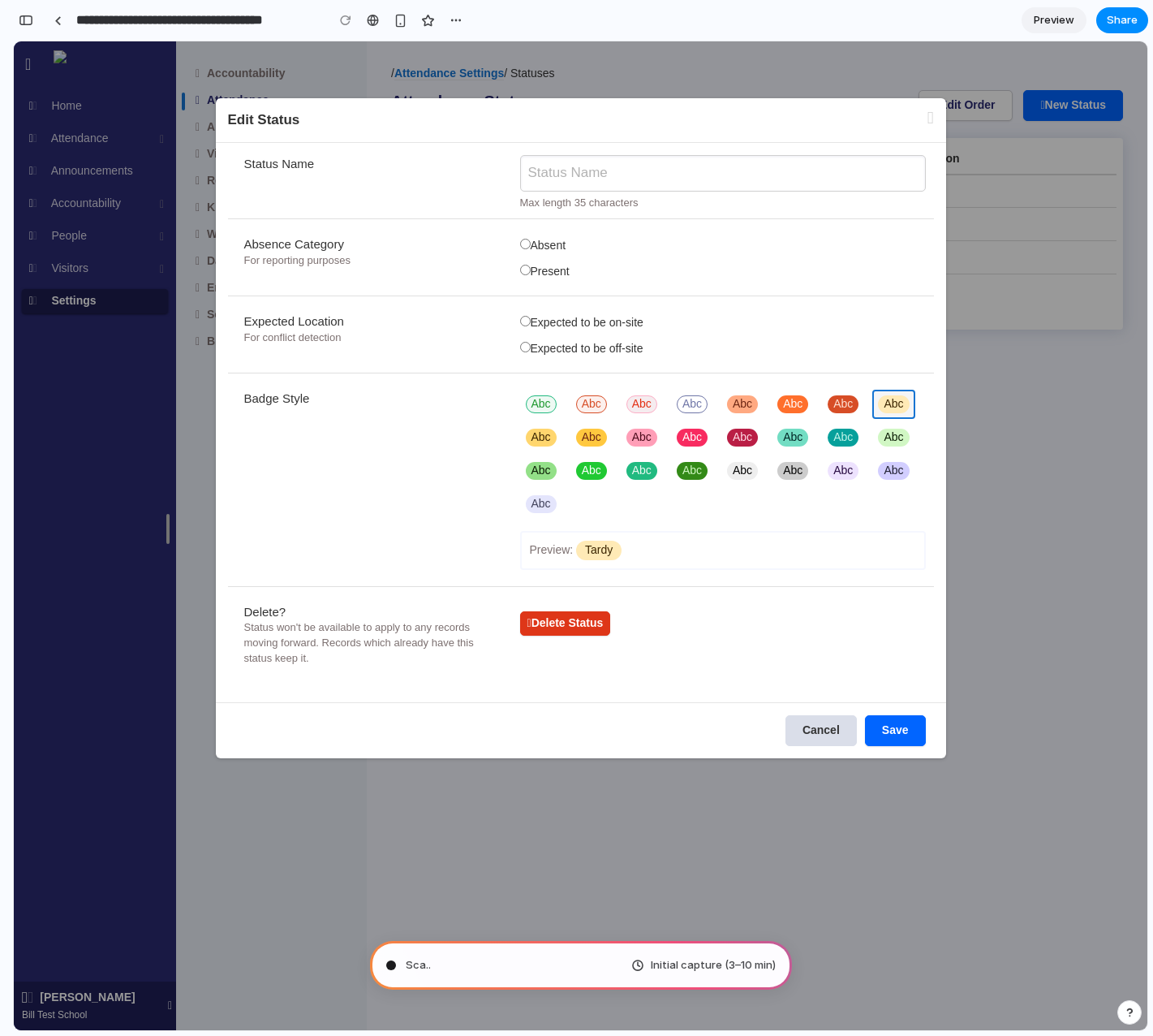
type input "**********"
